Goal: Go to known website: Access a specific website the user already knows

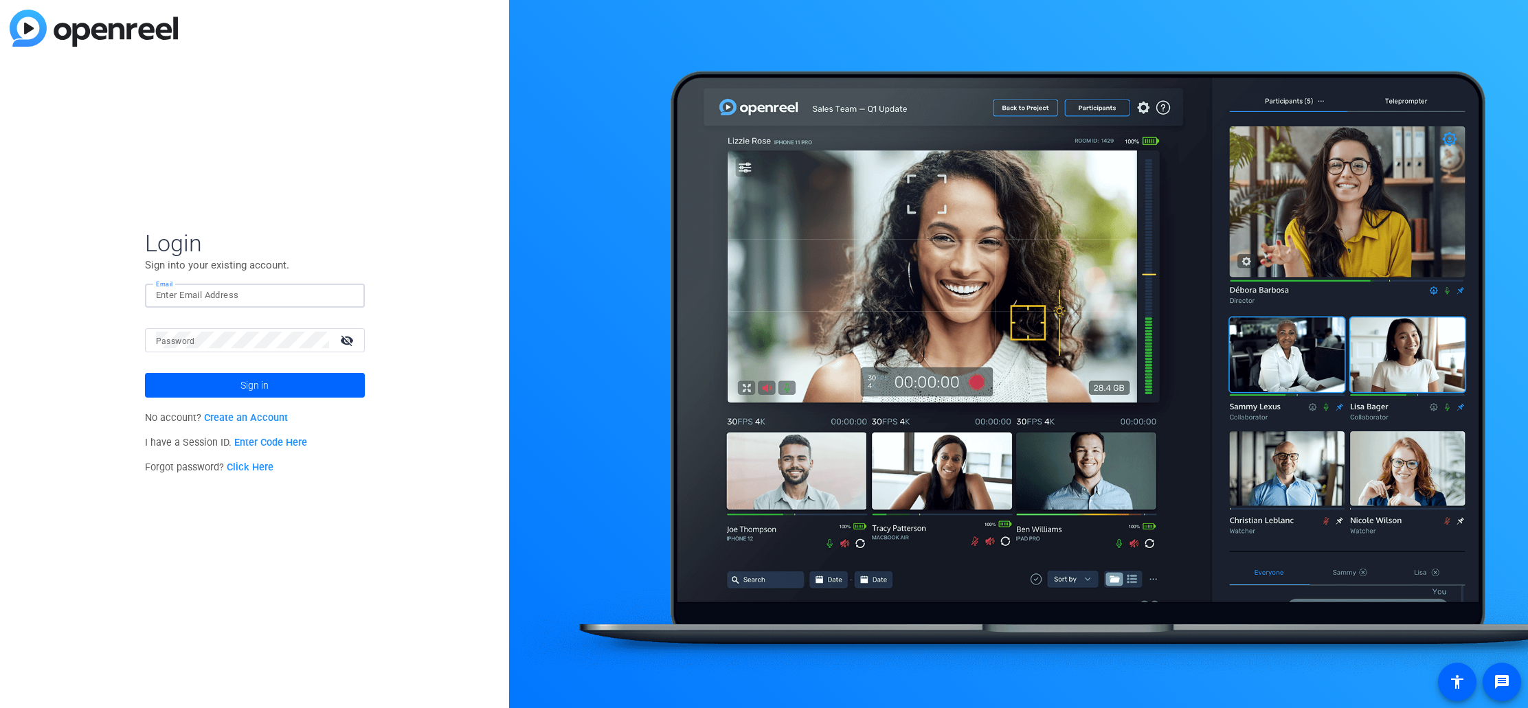
click at [357, 486] on div "Login Sign into your existing account. Email Password visibility_off Sign in No…" at bounding box center [254, 354] width 509 height 708
click at [273, 444] on link "Enter Code Here" at bounding box center [270, 443] width 73 height 12
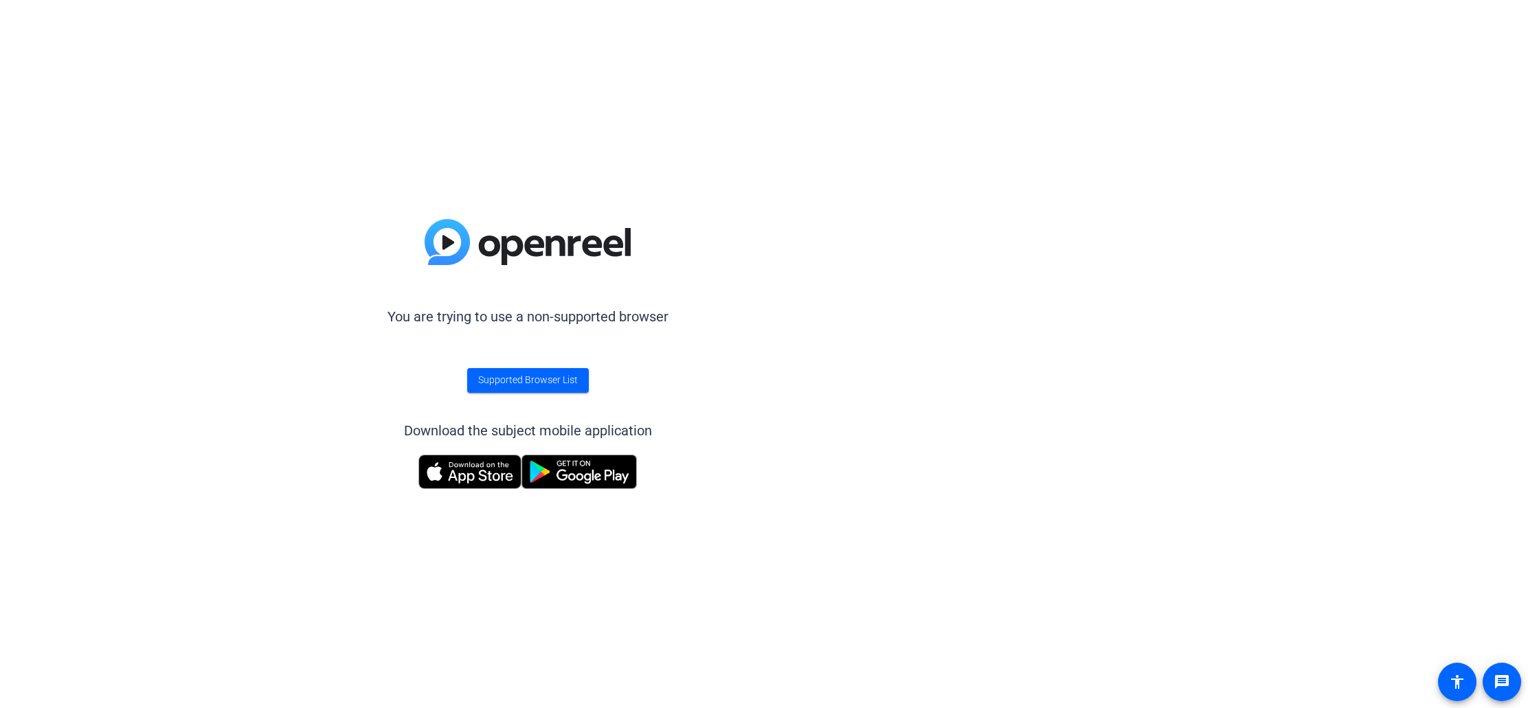
click at [468, 473] on img at bounding box center [469, 472] width 103 height 34
